Goal: Answer question/provide support

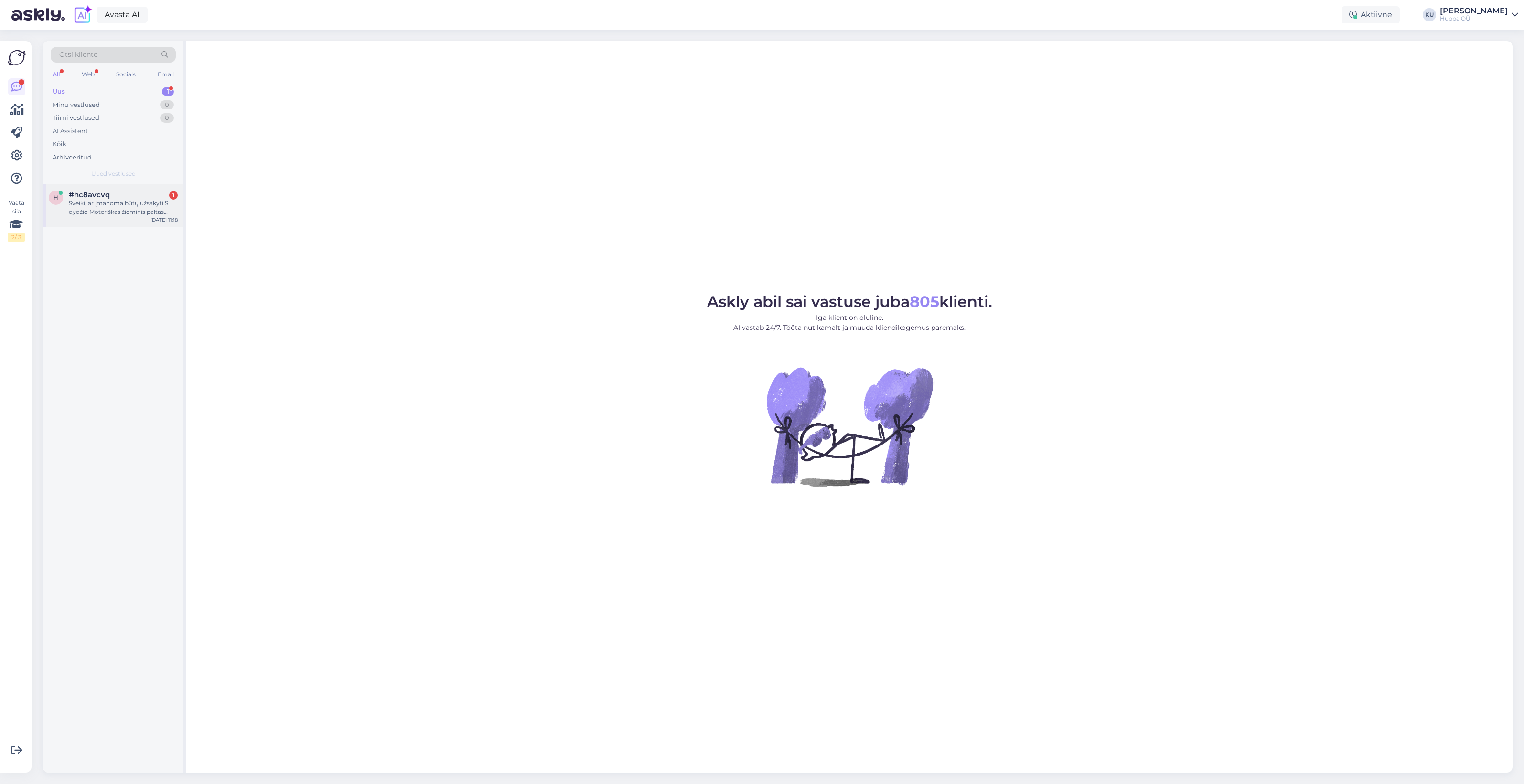
click at [89, 203] on div "Sveiki, ar įmanoma būtų užsakyti S dydžio Moteriškas žieminis paltas EIRA (300g…" at bounding box center [124, 208] width 109 height 17
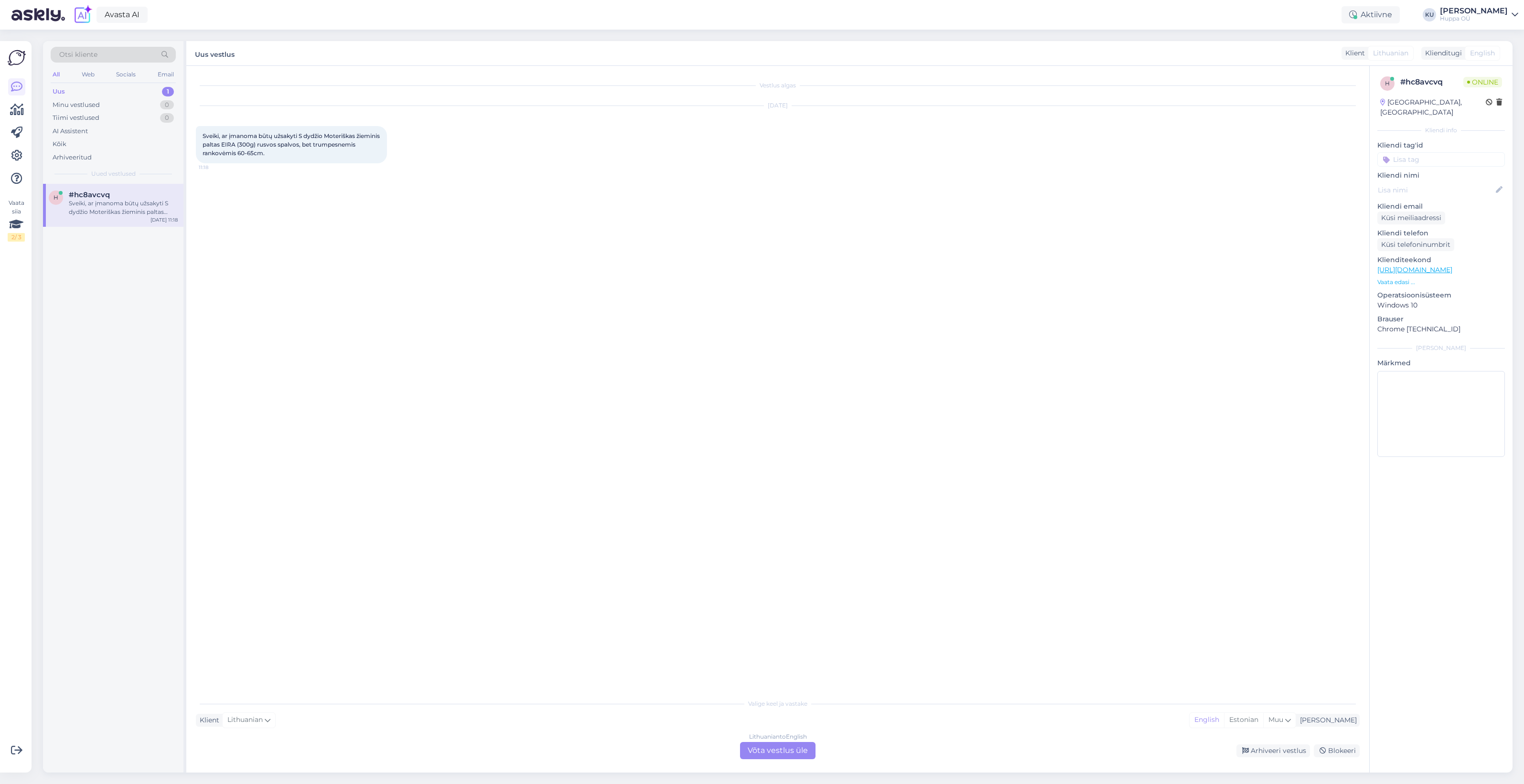
click at [788, 751] on div "Lithuanian to English Võta vestlus üle" at bounding box center [777, 751] width 75 height 17
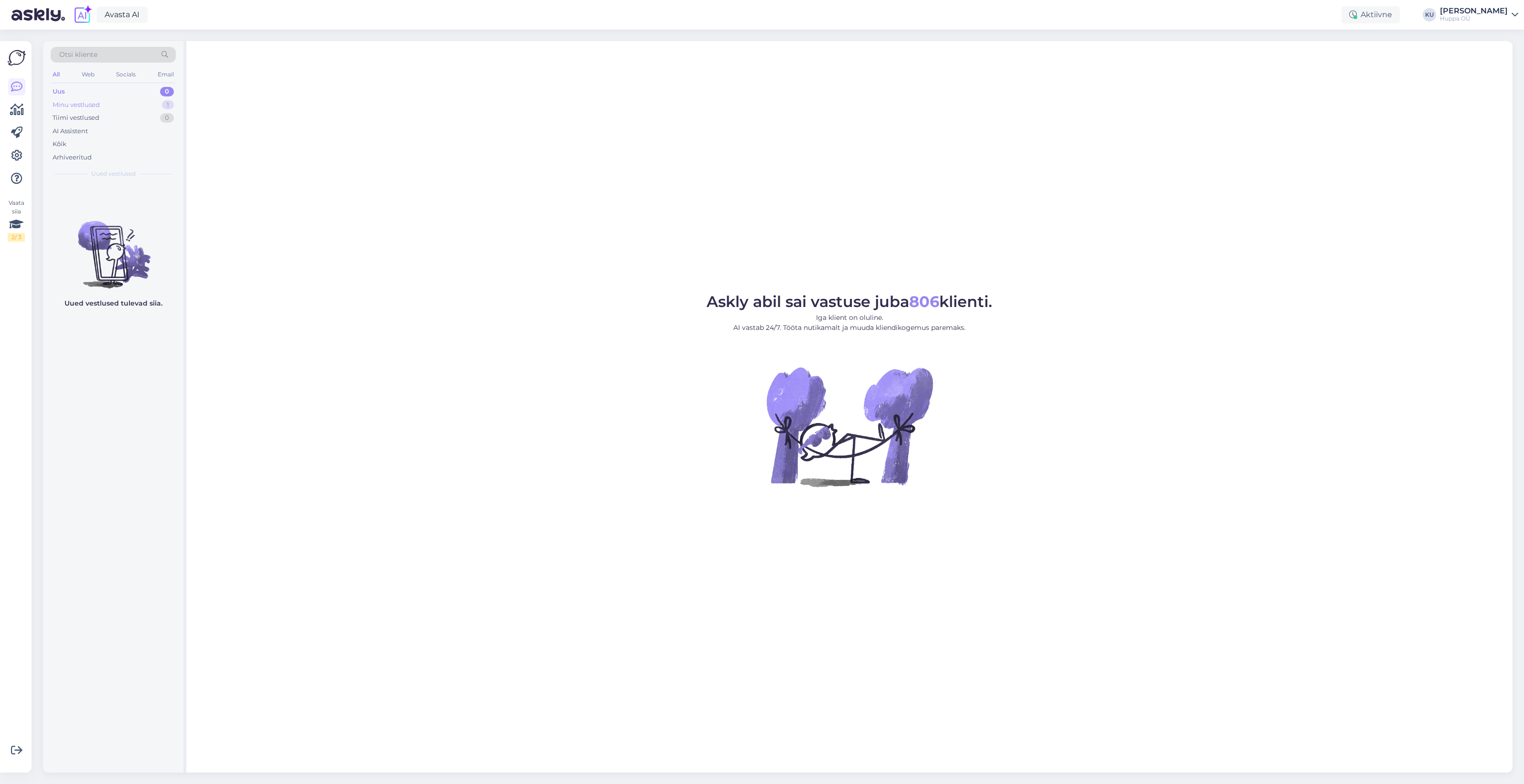
click at [101, 104] on div "Minu vestlused 1" at bounding box center [113, 104] width 125 height 13
click at [114, 199] on div "Sveiki, ar įmanoma būtų užsakyti S dydžio Moteriškas žieminis paltas EIRA (300g…" at bounding box center [124, 208] width 109 height 17
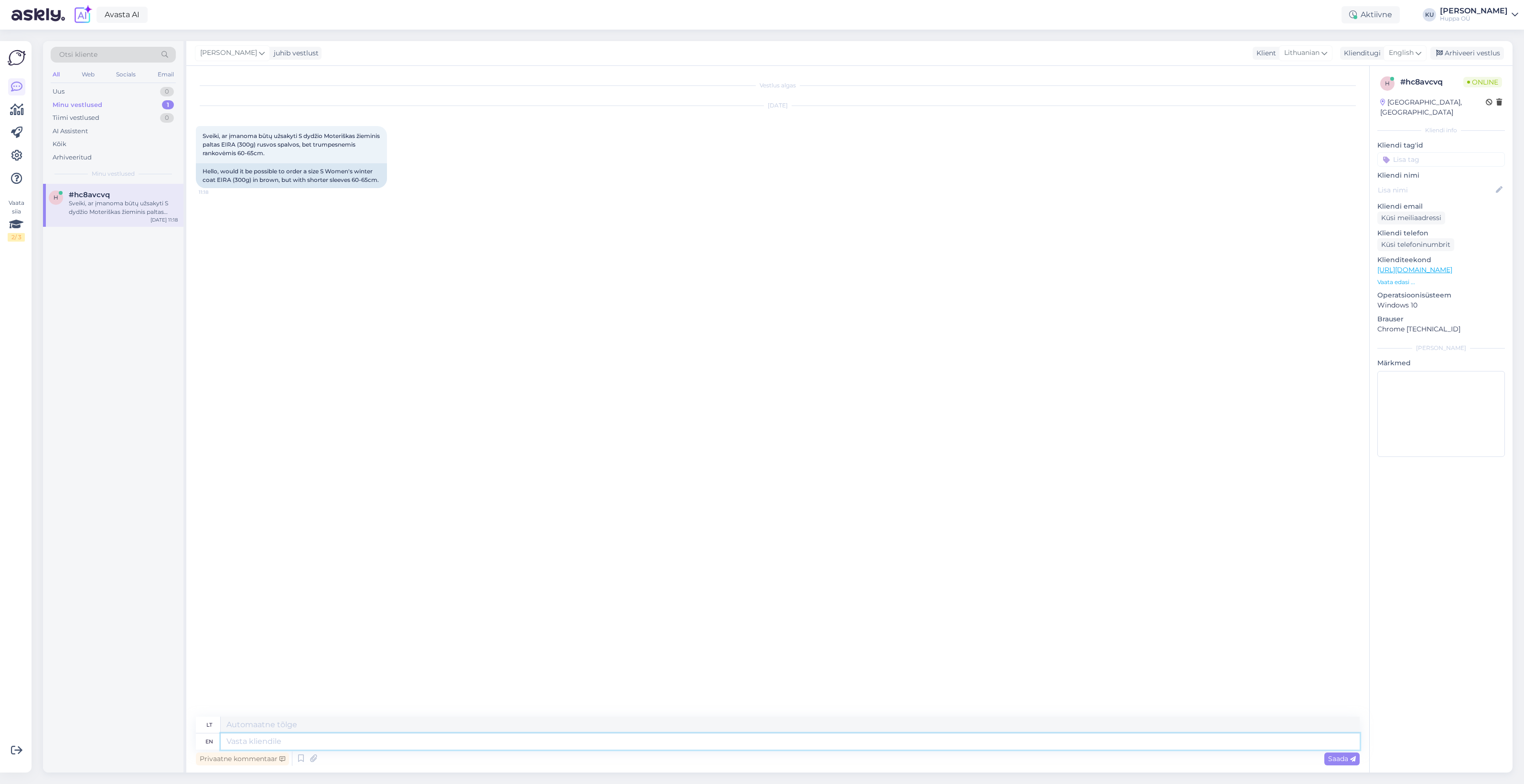
click at [275, 742] on textarea at bounding box center [790, 741] width 1139 height 16
type textarea "Hello!"
type textarea "Sveiki!"
type textarea "Hello! No"
type textarea "Sveiki! Ne"
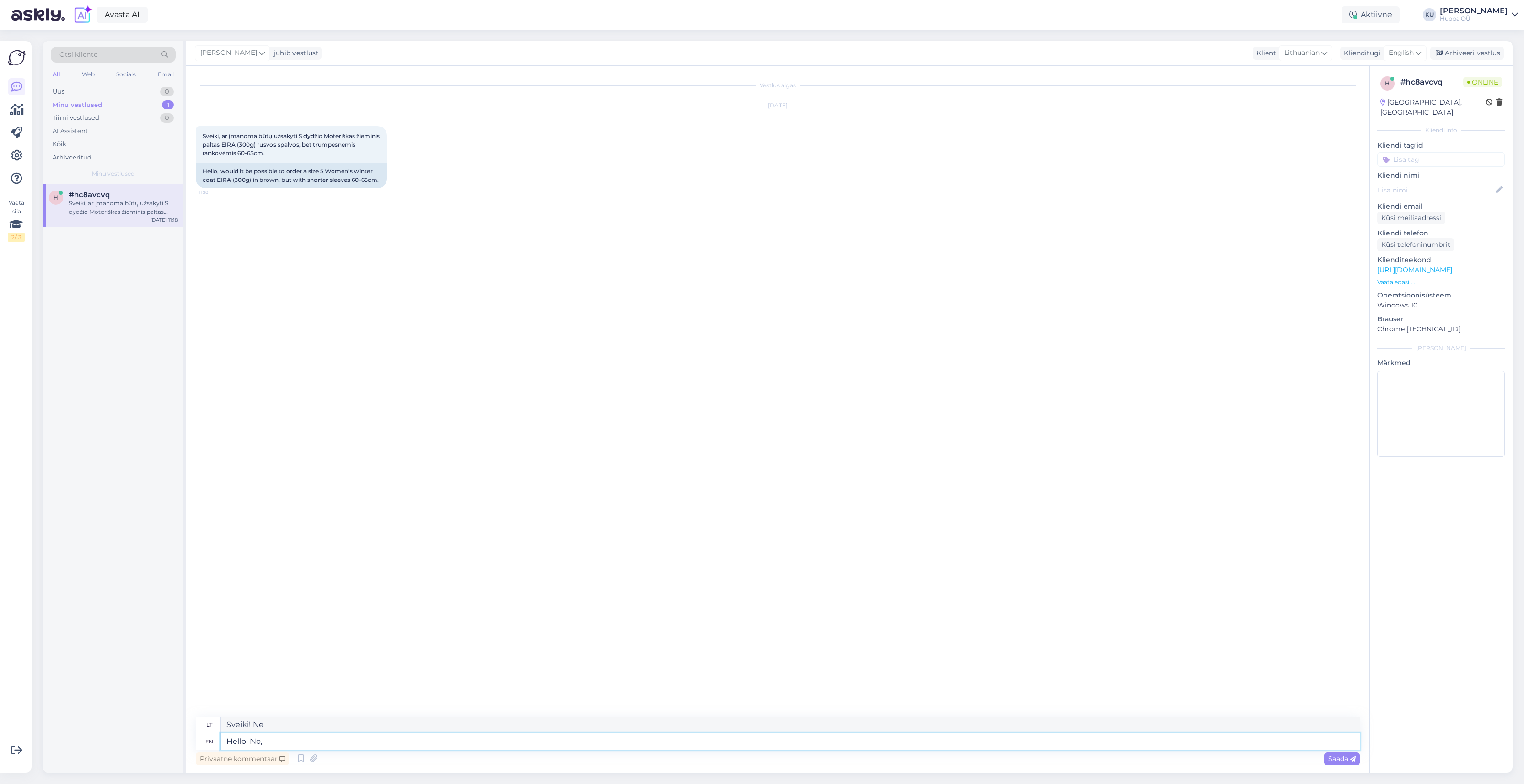
type textarea "Hello! No, b"
type textarea "Sveiki! Ne,"
type textarea "Hello! No, but t"
type textarea "Sveiki! Ne, bet"
type textarea "Hello! No, but the sleeves a"
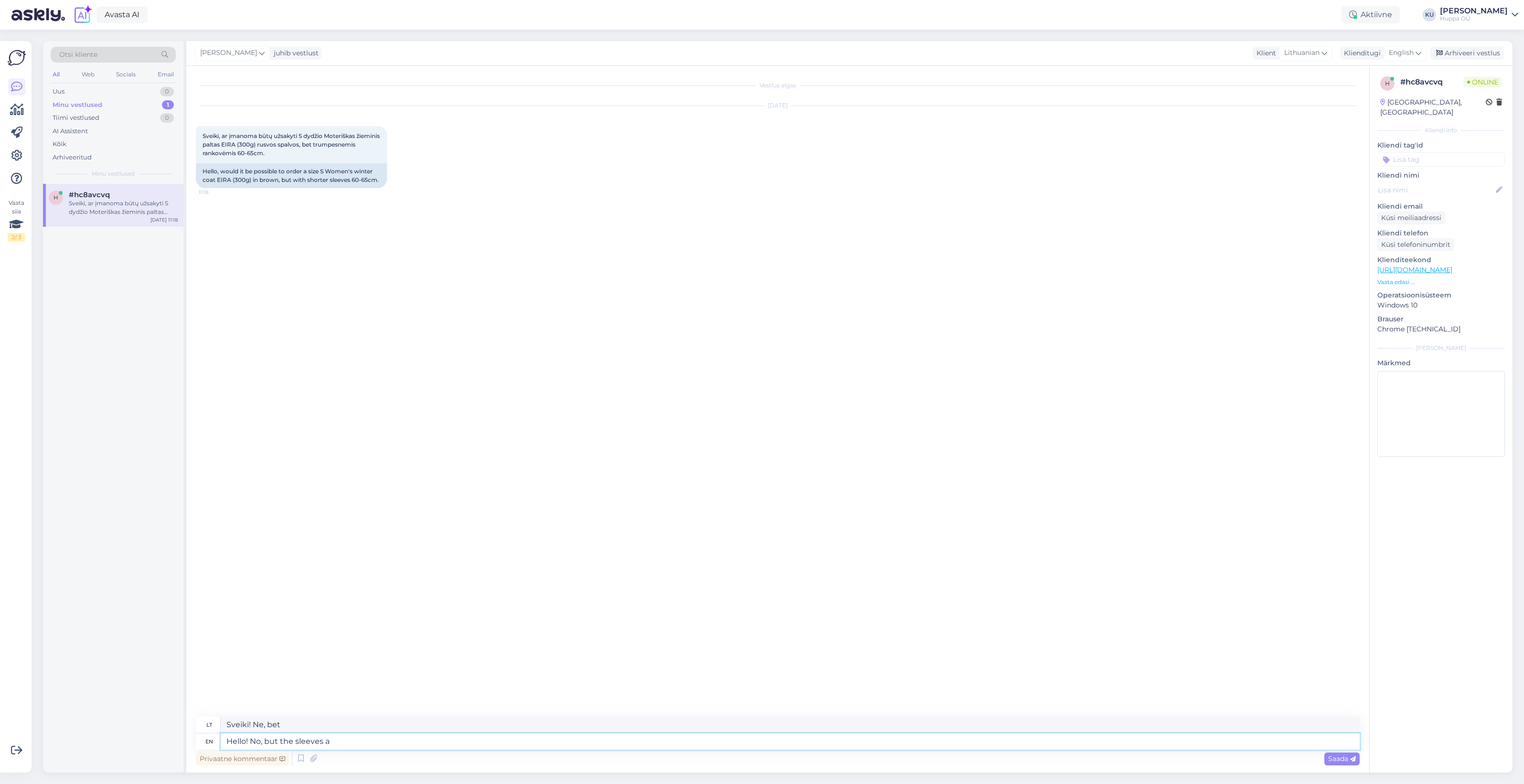
type textarea "Sveiki! Ne, bet rankovės"
type textarea "Hello! No, but the sleeves are"
type textarea "Sveiki! Ne, bet rankovės yra"
type textarea "Hello! No, but the"
type textarea "Sveiki! Ne, bet"
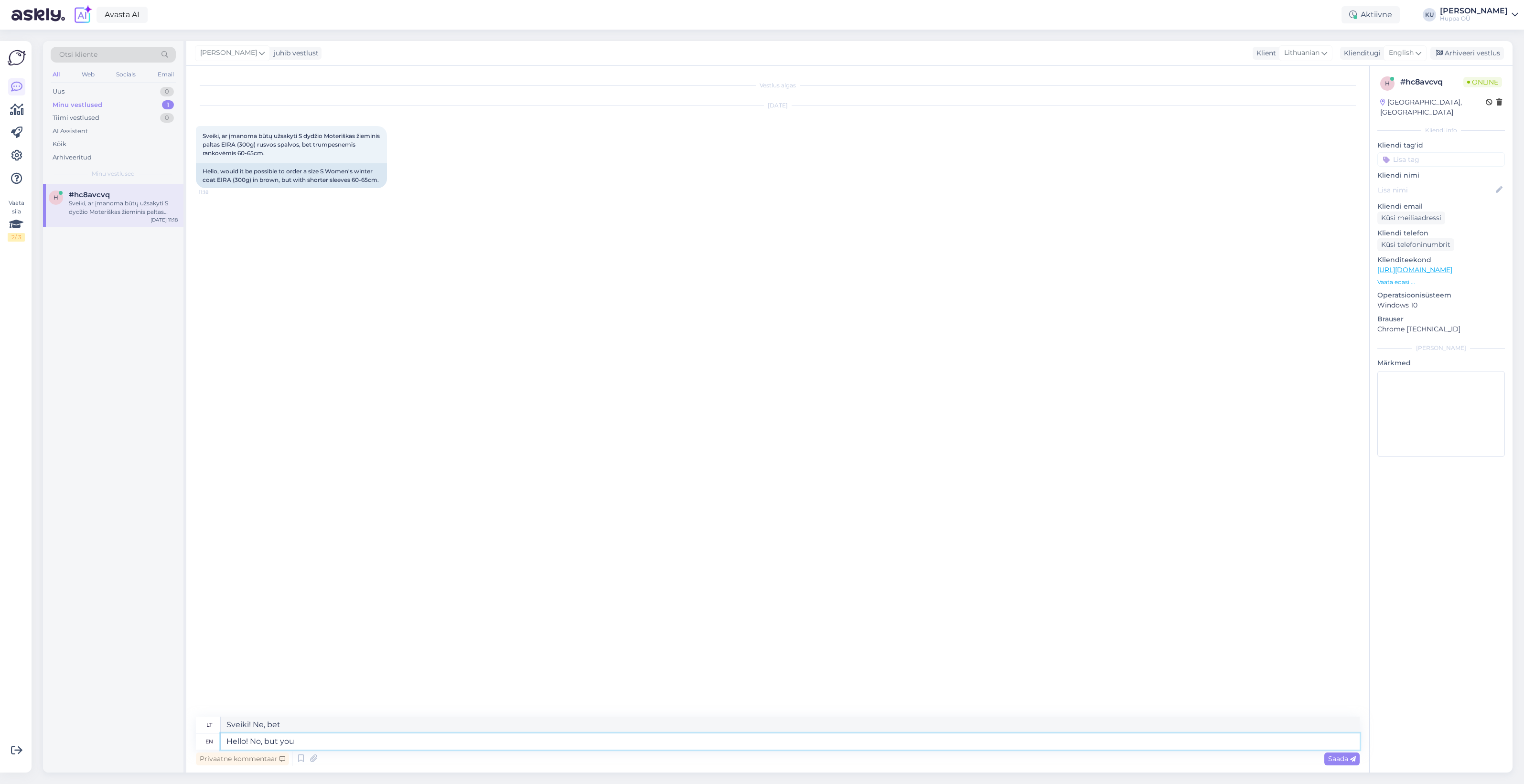
type textarea "Hello! No, but you"
type textarea "Sveiki! Ne, bet tu"
type textarea "Hello! No, but you can"
type textarea "Sveiki! Ne, bet galite"
type textarea "Hello! No, but you can roll u"
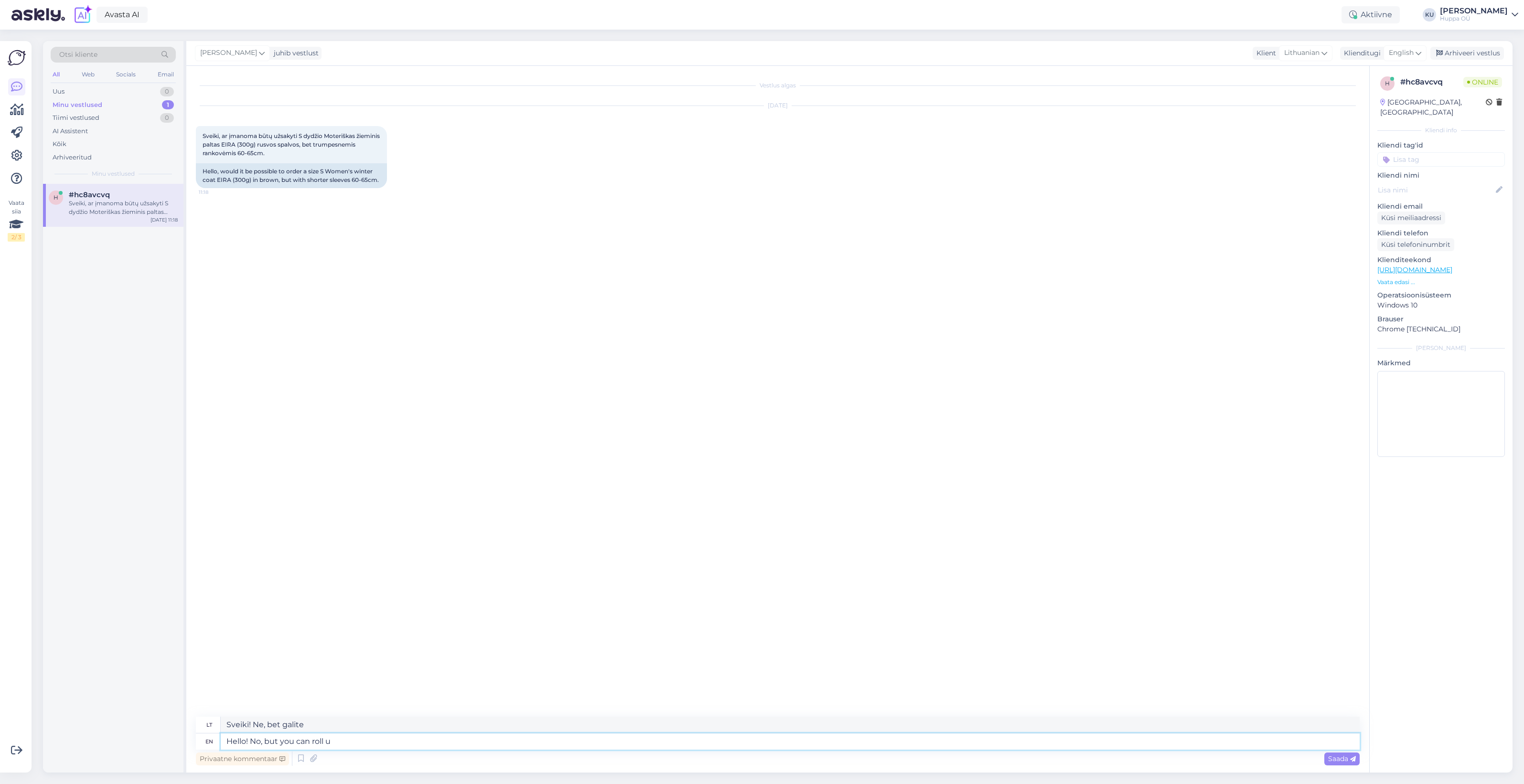
type textarea "Sveiki! Ne, bet galite riedėti."
type textarea "Hello! No, but you can roll up the"
type textarea "Sveiki! Ne, bet galite atvykti."
type textarea "Hello! No, but you can roll up the slee"
type textarea "Sveiki! Ne, bet galite susukti"
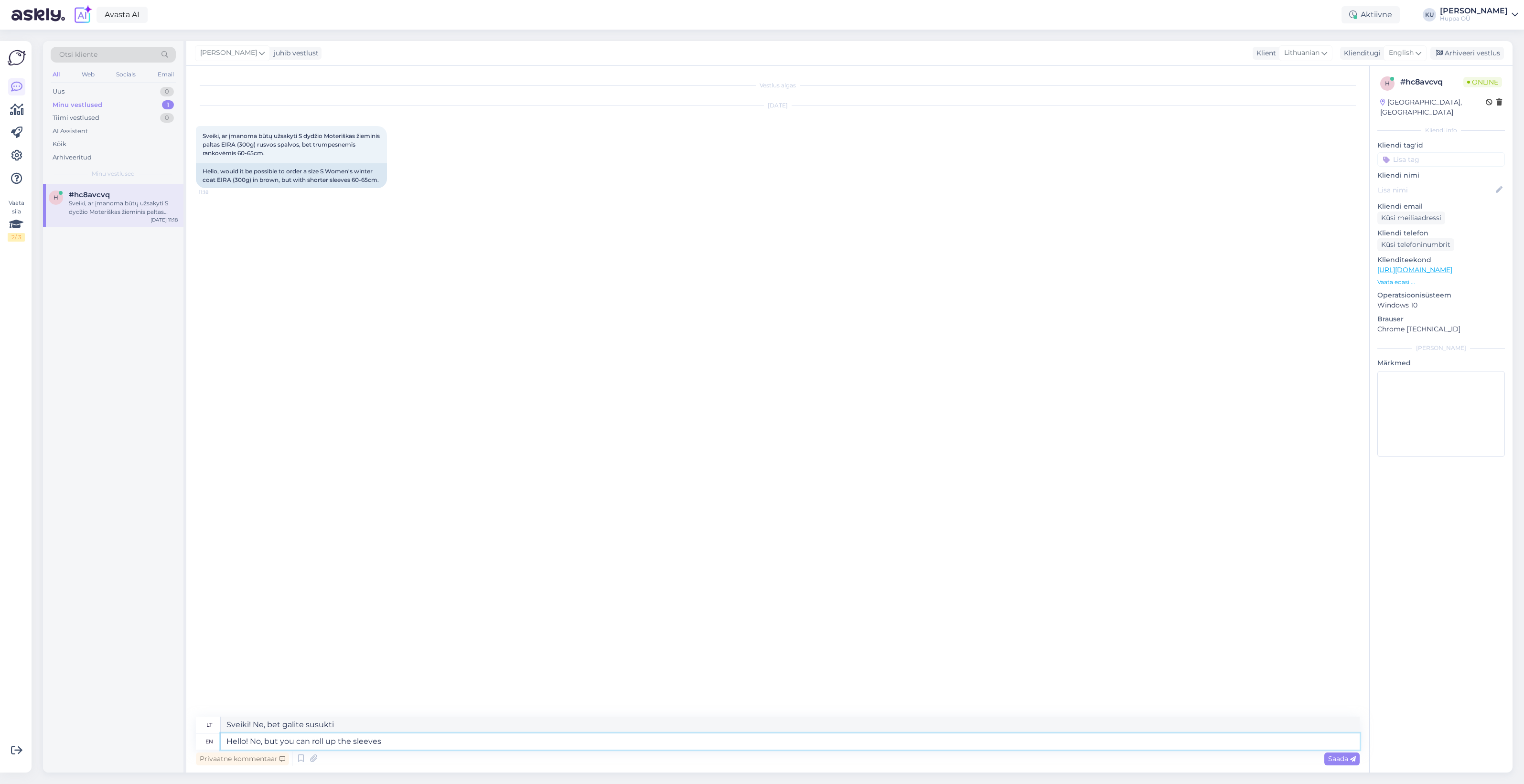
type textarea "Hello! No, but you can roll up the sleeves."
type textarea "Sveiki! Ne, bet galite pasiraitoti rankoves."
type textarea "Hello! No, but you can roll up the sleeves. The design is"
type textarea "Sveiki! Ne, bet galite pasiraitoti rankoves. Dizainas yra..."
drag, startPoint x: 440, startPoint y: 739, endPoint x: 384, endPoint y: 745, distance: 56.3
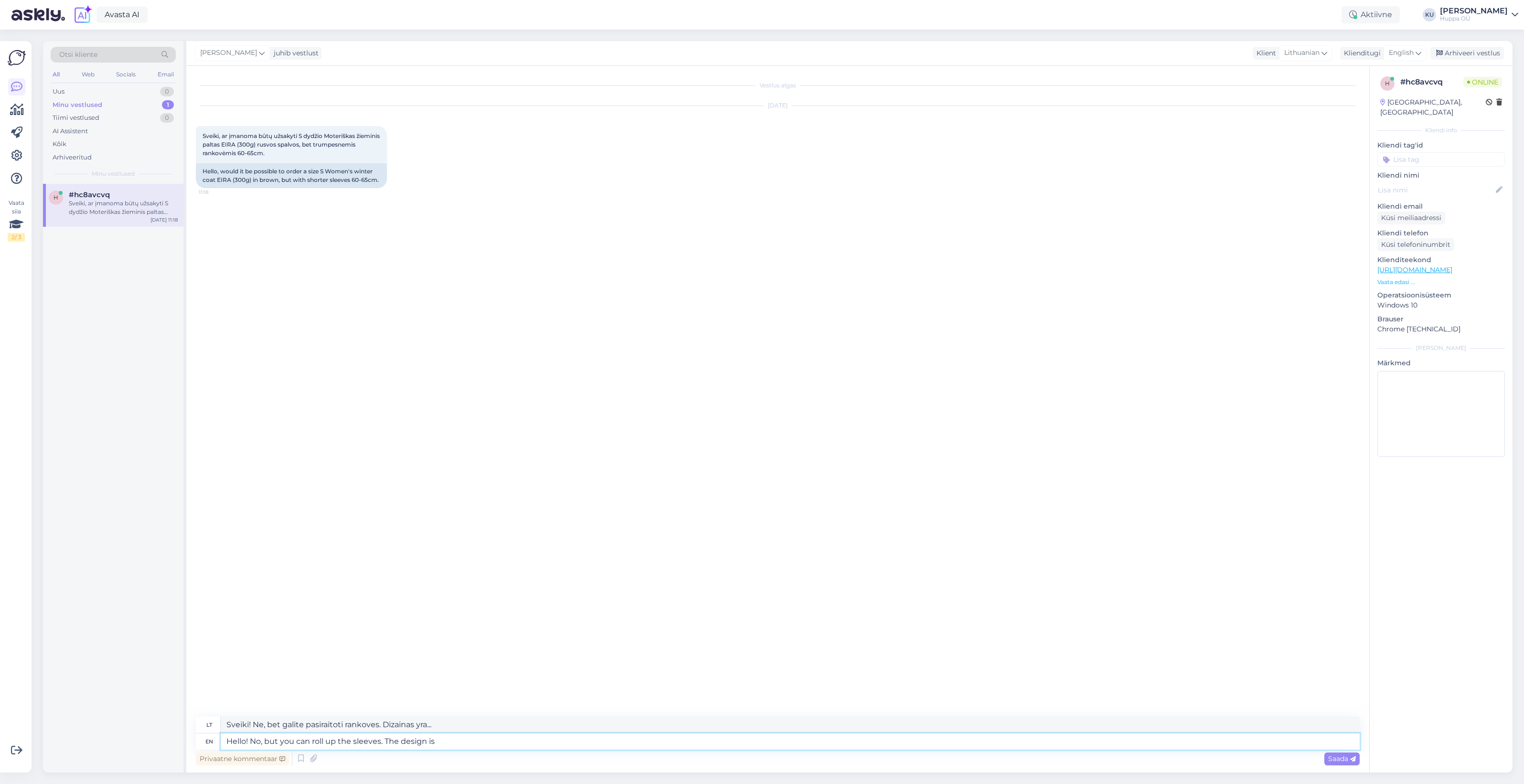
click at [384, 745] on textarea "Hello! No, but you can roll up the sleeves. The design is" at bounding box center [790, 741] width 1139 height 16
paste textarea "Sleeves are designed slightly longer, with the option to roll them up for a per…"
type textarea "Hello! No, but you can roll up the sleeves. Sleeves are designed slightly longe…"
type textarea "Sveiki! Ne, bet galite pasiraitoti rankoves. Rankovės yra šiek tiek ilgesnės, j…"
drag, startPoint x: 383, startPoint y: 743, endPoint x: 266, endPoint y: 740, distance: 117.0
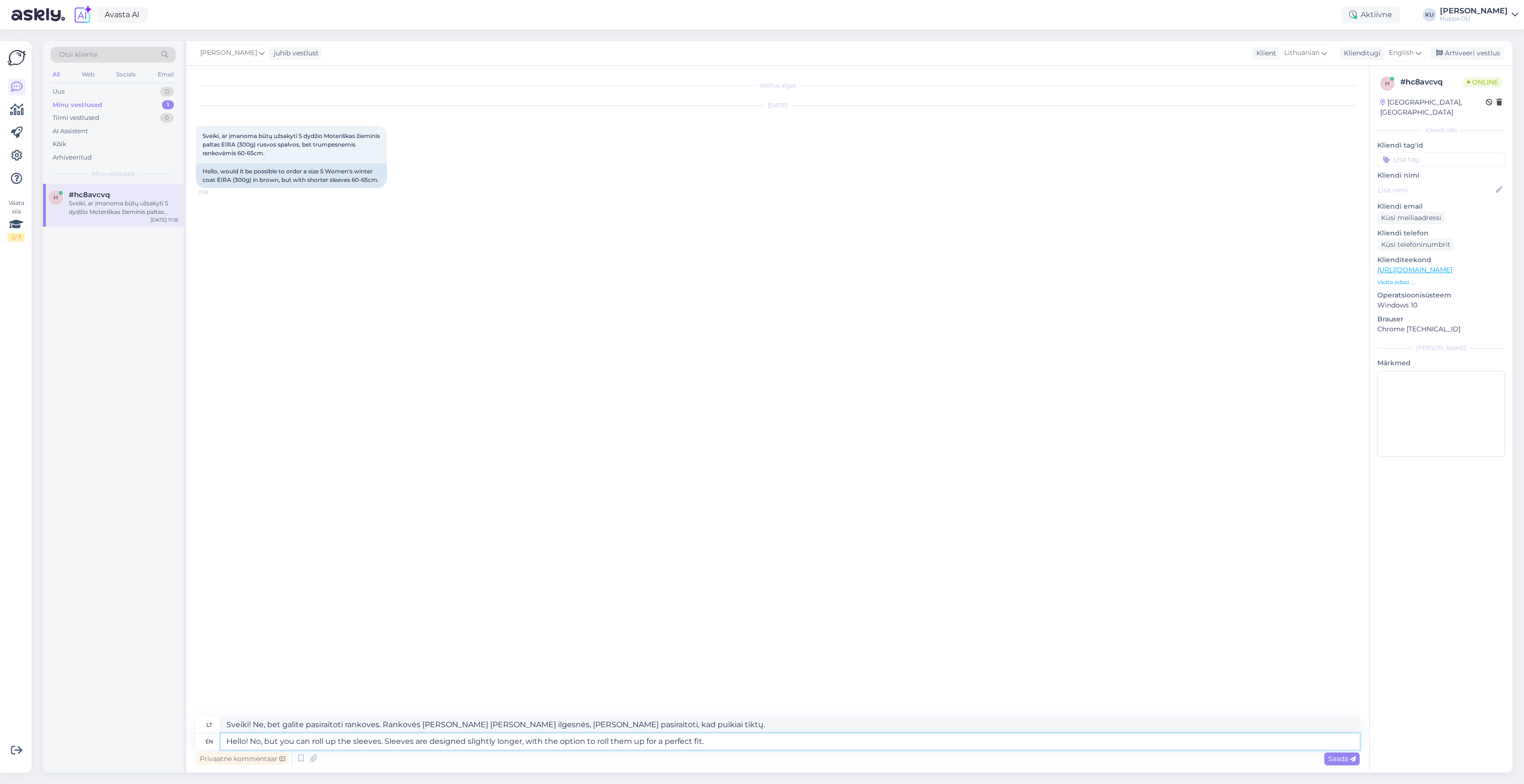
click at [266, 740] on textarea "Hello! No, but you can roll up the sleeves. Sleeves are designed slightly longe…" at bounding box center [790, 741] width 1139 height 16
type textarea "Hello! No,. Sleeves are designed slightly longer, with the option to roll them …"
type textarea "Sveiki! Ne. Rankovės yra šiek tiek ilgesnės, jas galima užraitoti, kad puikiai …"
type textarea "Hello! No,. Sleeves are designed slightly longer, with the option to roll them …"
click at [1338, 755] on span "Saada" at bounding box center [1342, 759] width 28 height 8
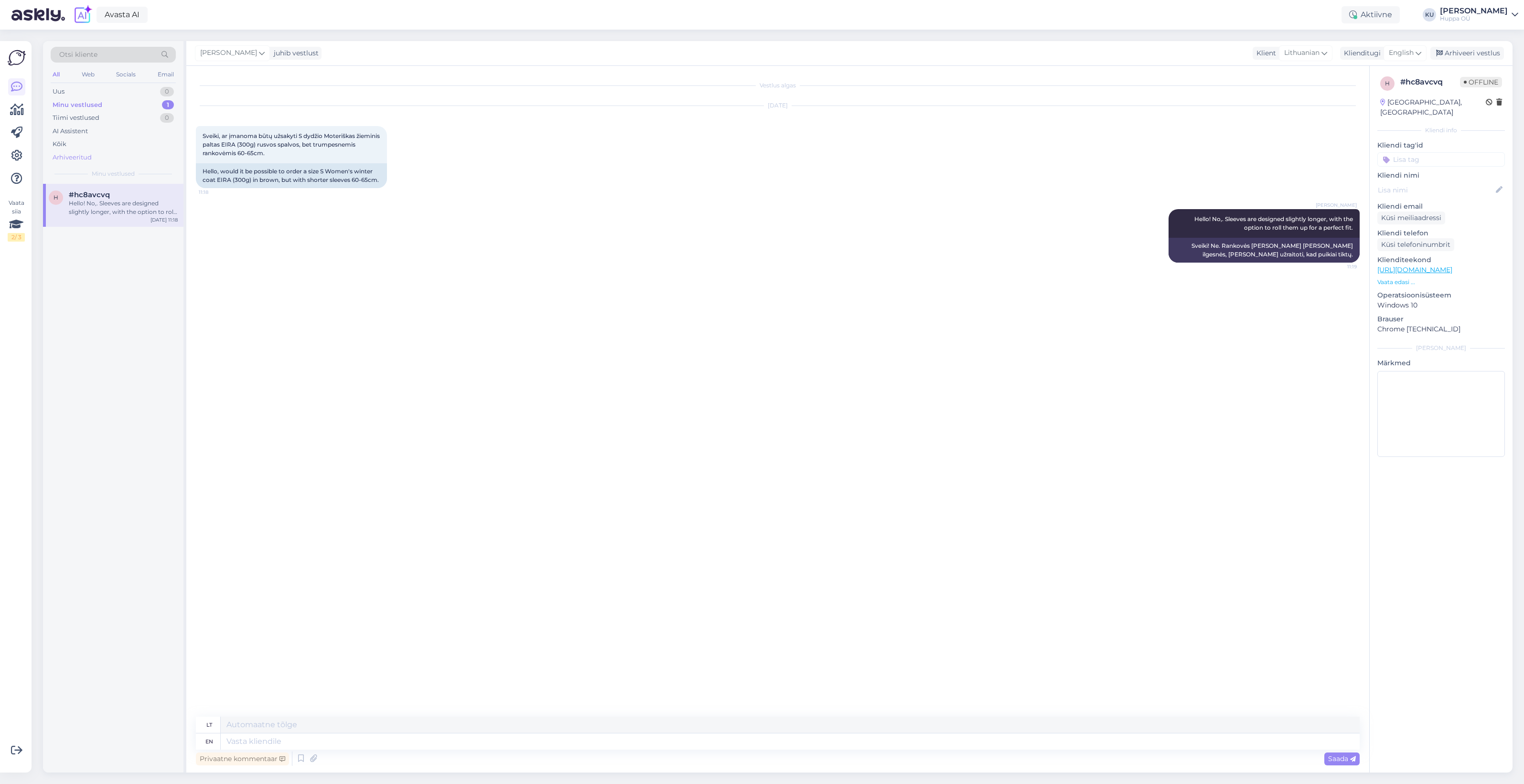
click at [94, 152] on div "Arhiveeritud" at bounding box center [113, 157] width 125 height 13
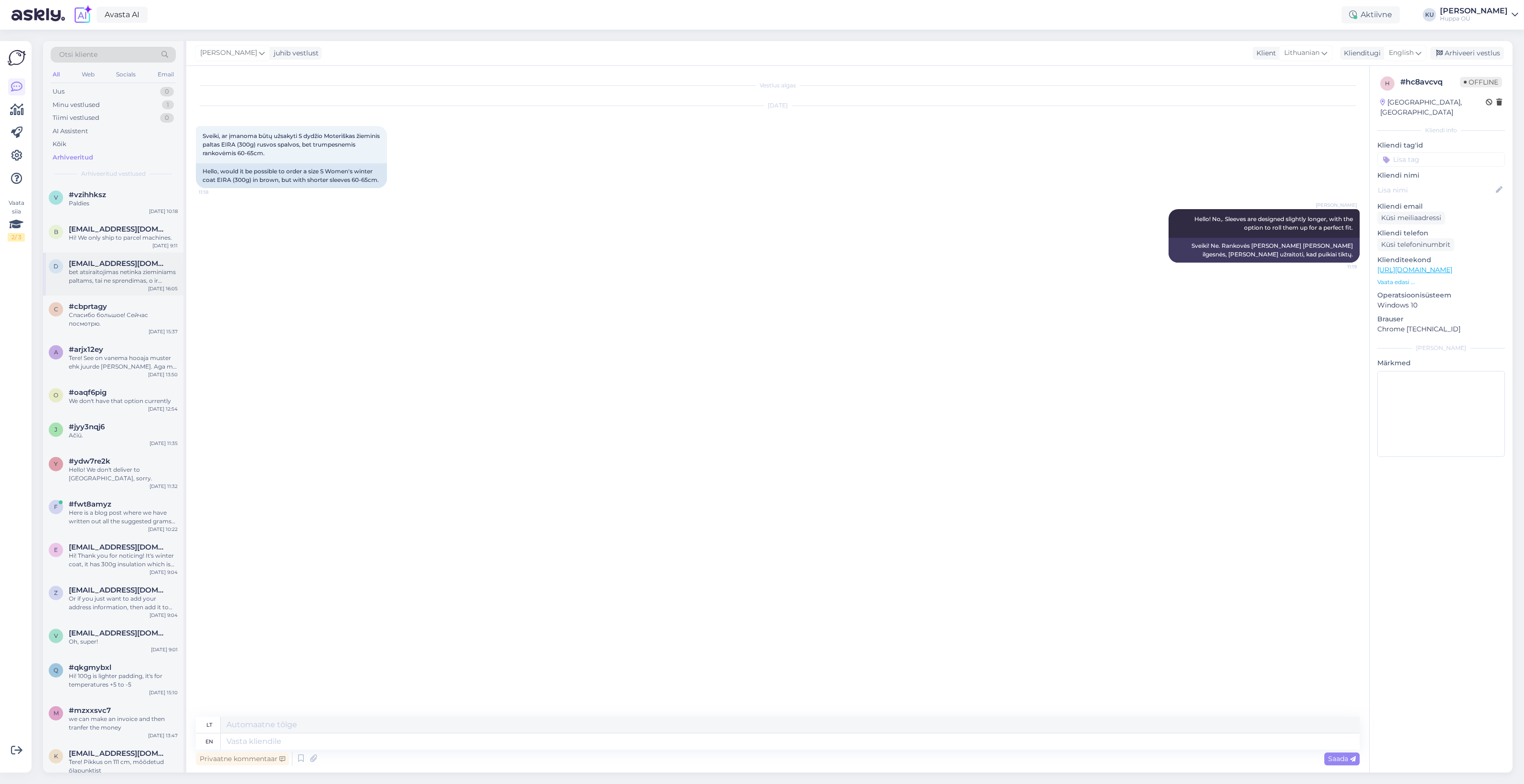
click at [105, 276] on div "bet atsiraitojimas netinka zieminiams paltams, tai ne sprendimas, o ir zmoniu s…" at bounding box center [124, 276] width 109 height 17
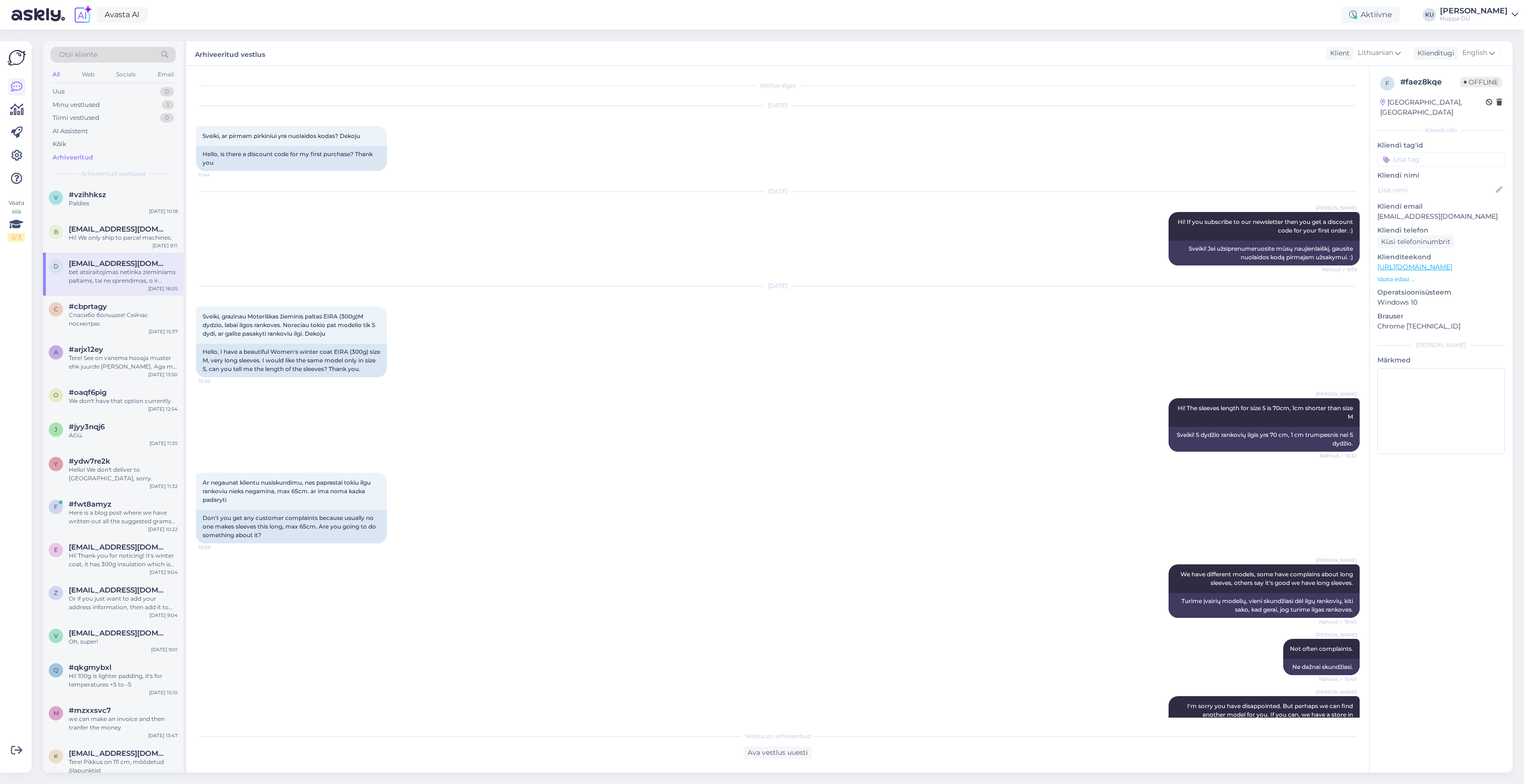
scroll to position [935, 0]
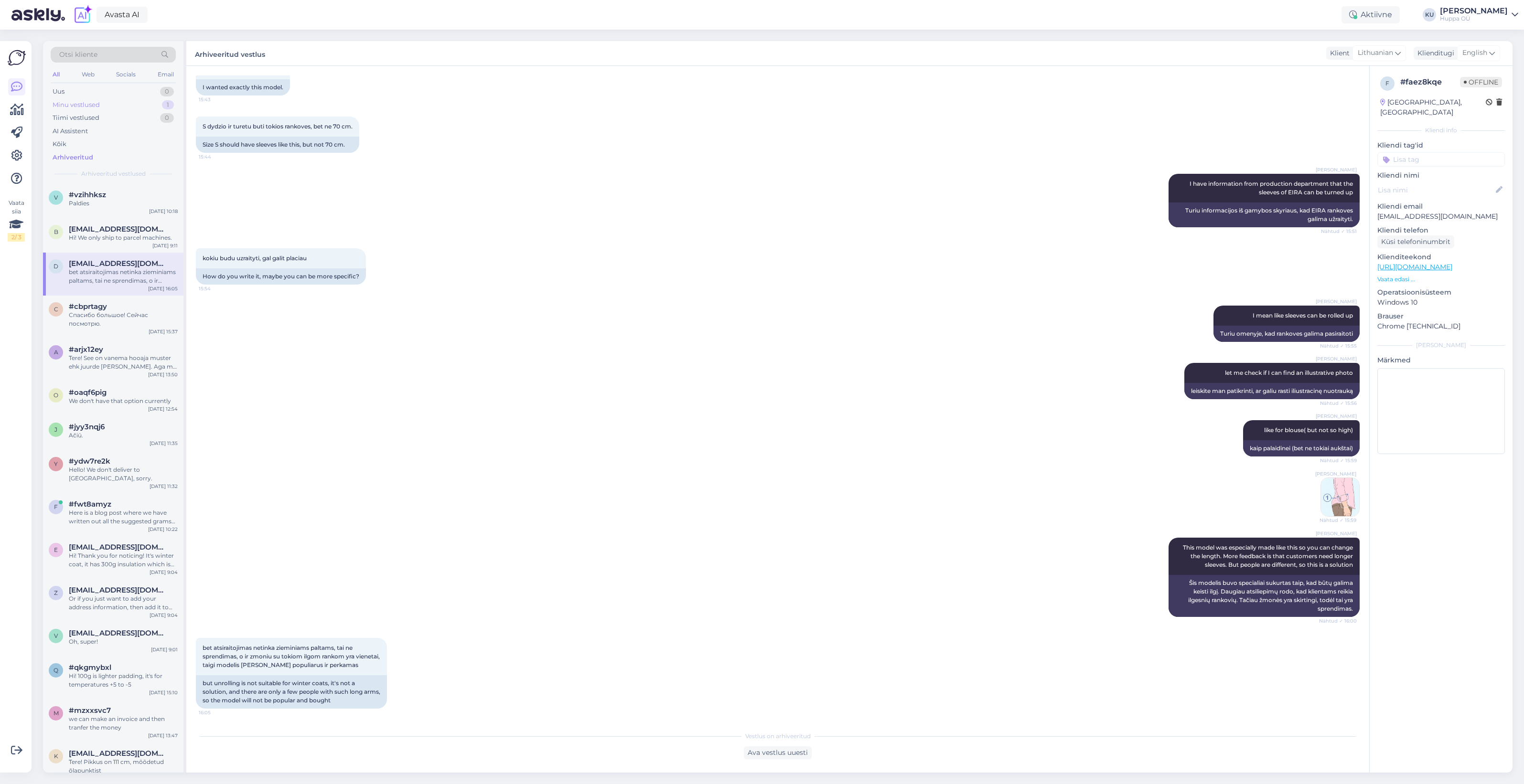
click at [91, 100] on div "Minu vestlused" at bounding box center [76, 105] width 48 height 9
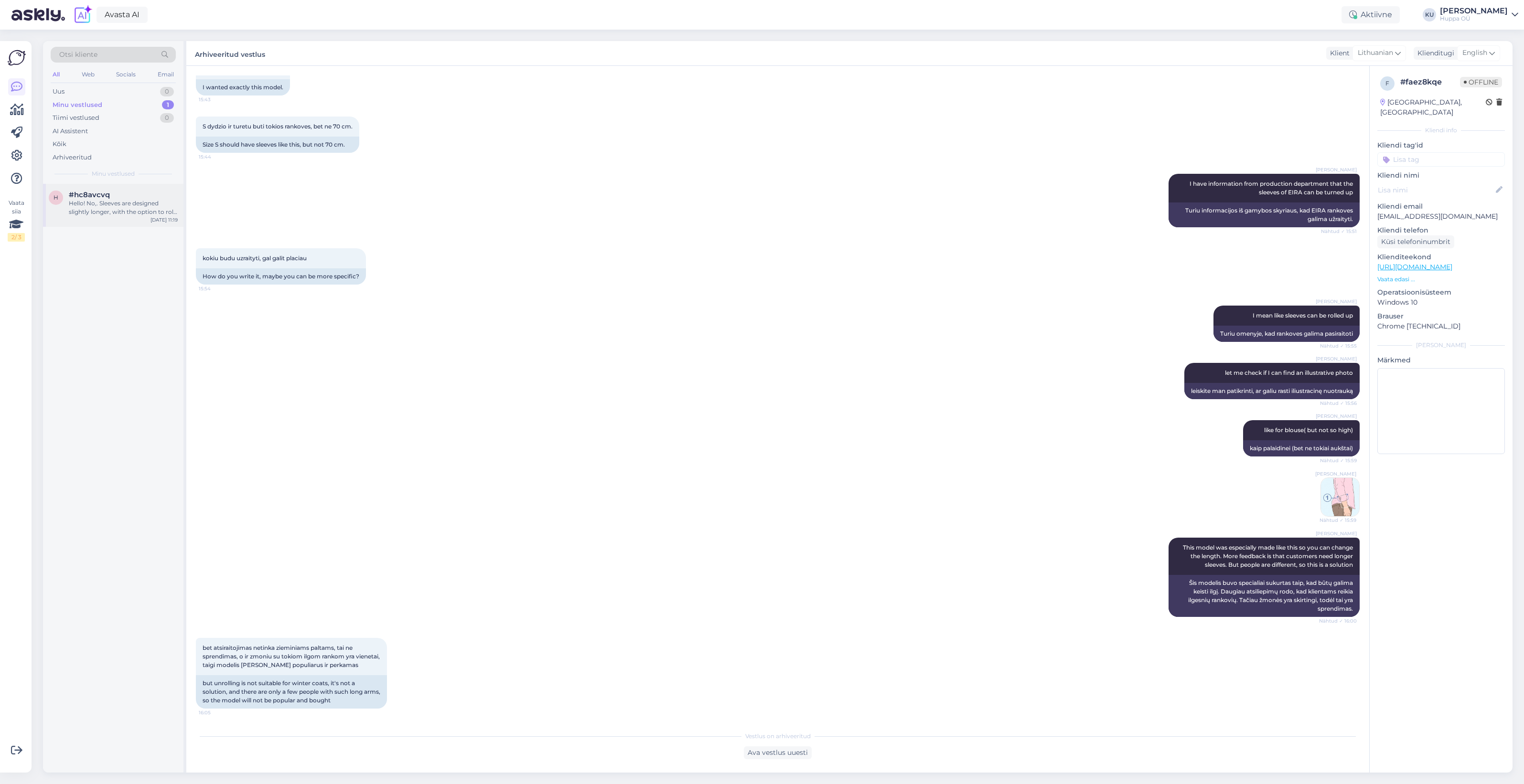
click at [93, 203] on div "Hello! No,. Sleeves are designed slightly longer, with the option to roll them …" at bounding box center [124, 208] width 109 height 17
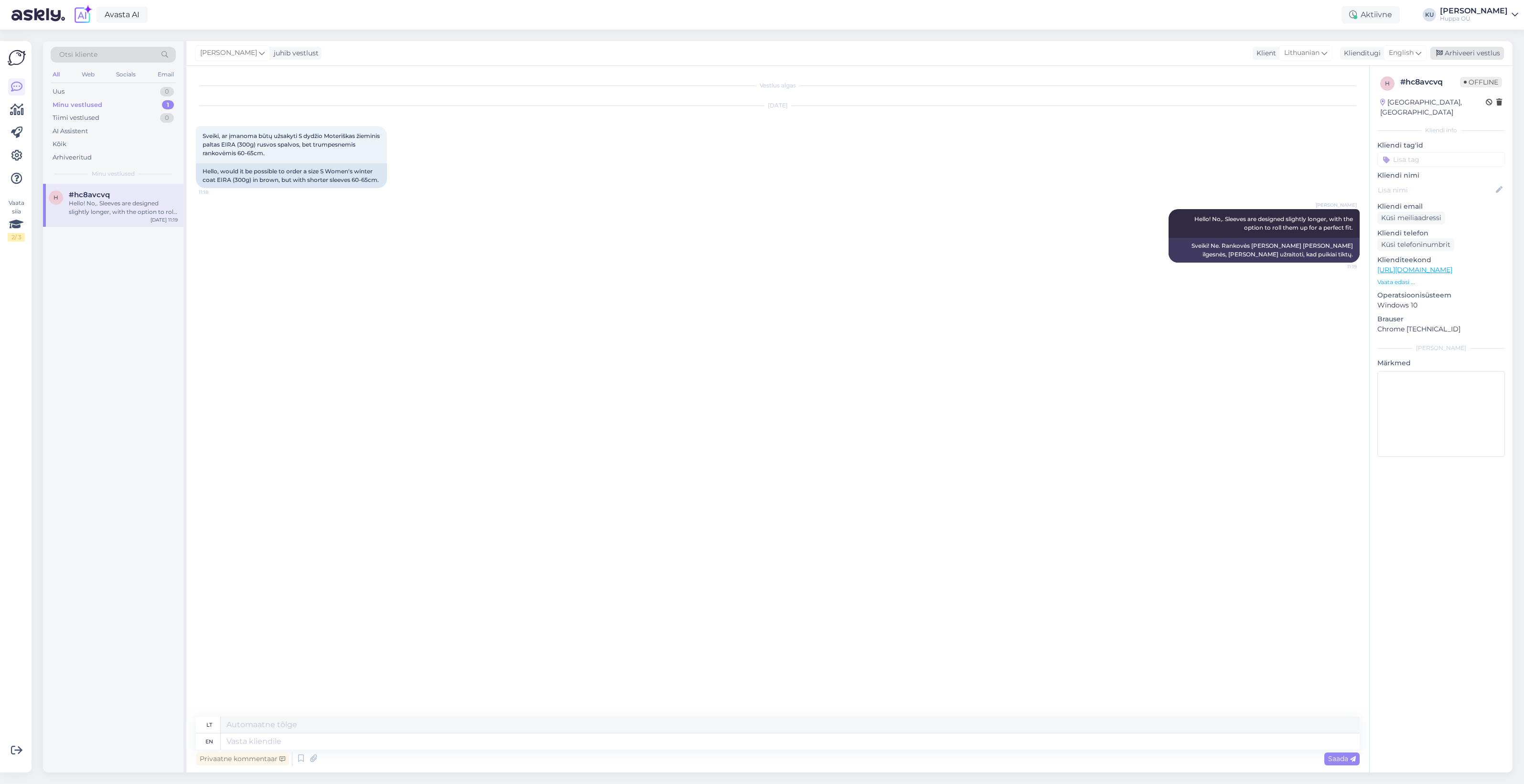
click at [1467, 55] on div "Arhiveeri vestlus" at bounding box center [1467, 53] width 74 height 13
